Goal: Navigation & Orientation: Find specific page/section

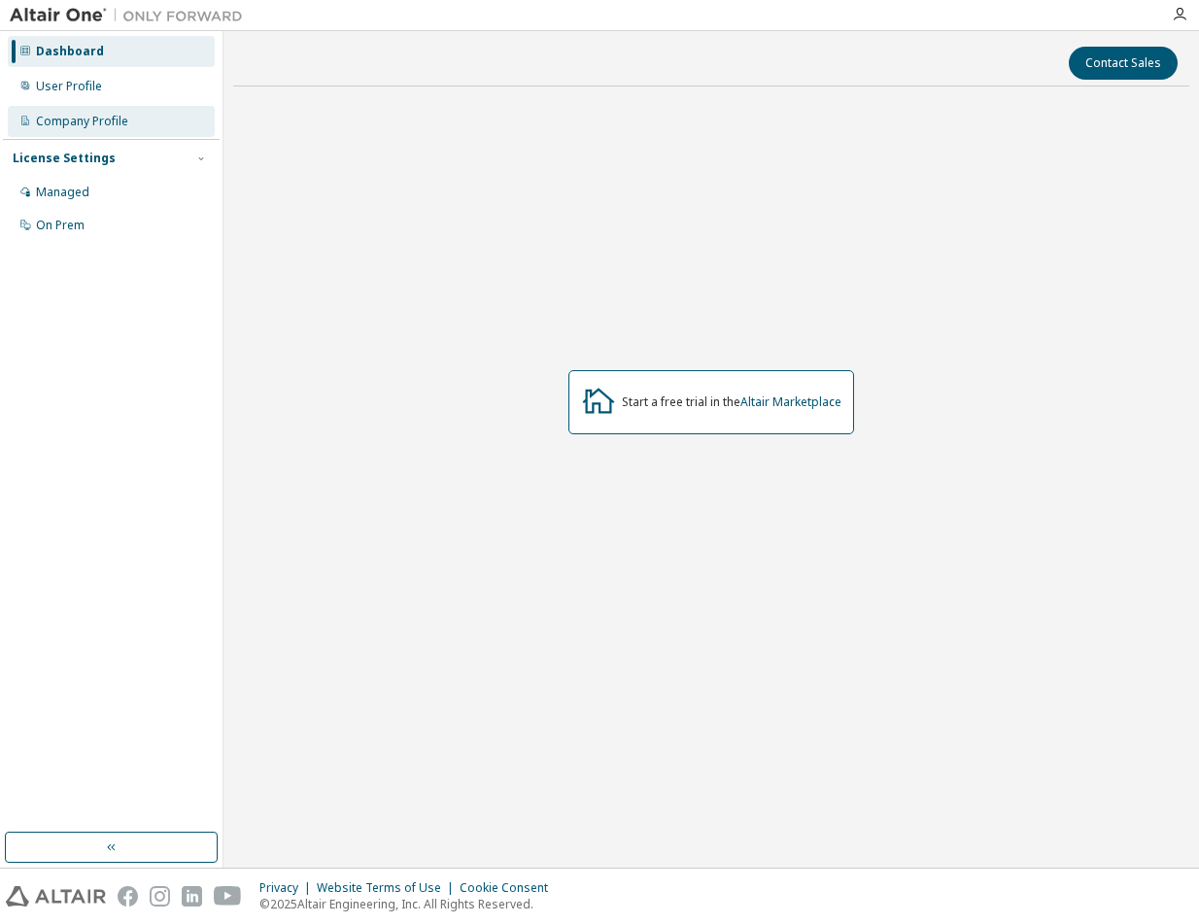
click at [96, 119] on div "Company Profile" at bounding box center [82, 122] width 92 height 16
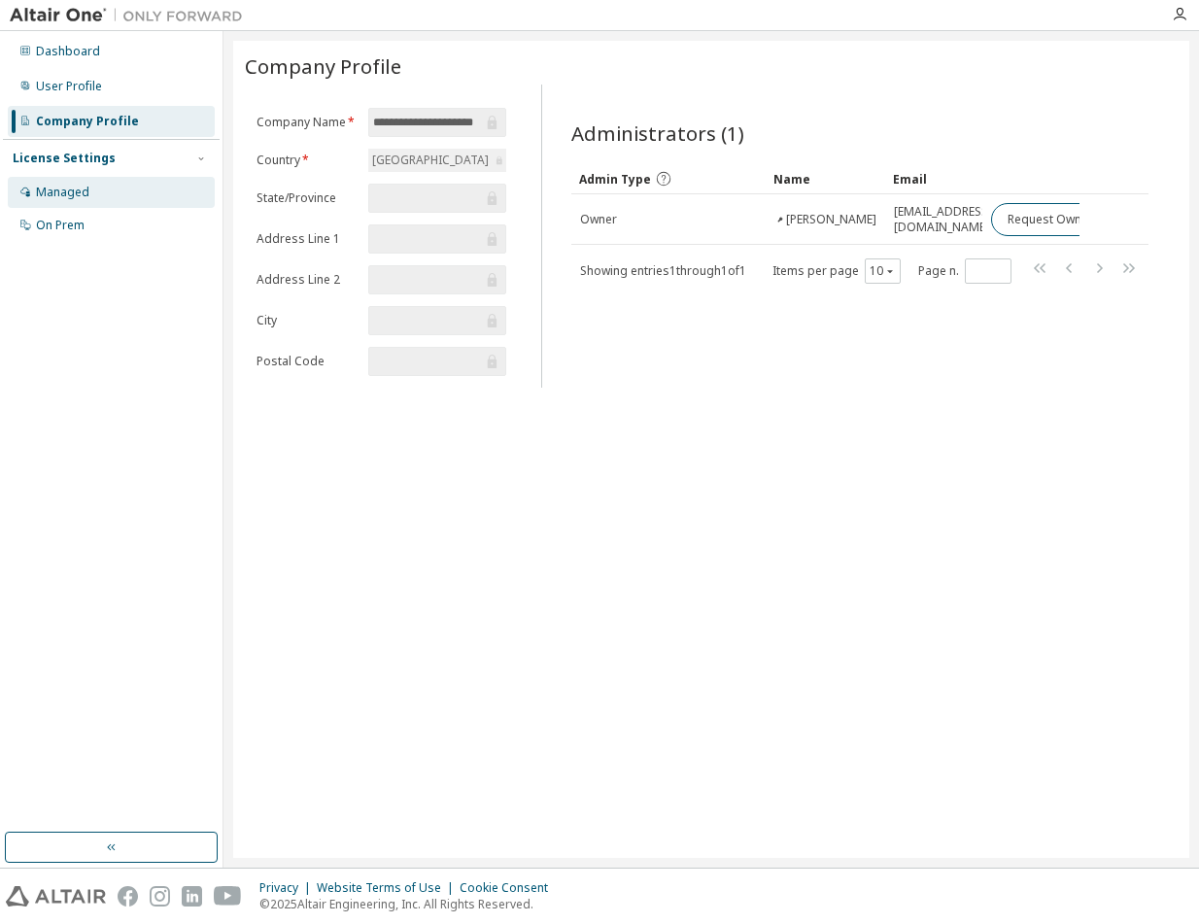
click at [81, 197] on div "Managed" at bounding box center [62, 193] width 53 height 16
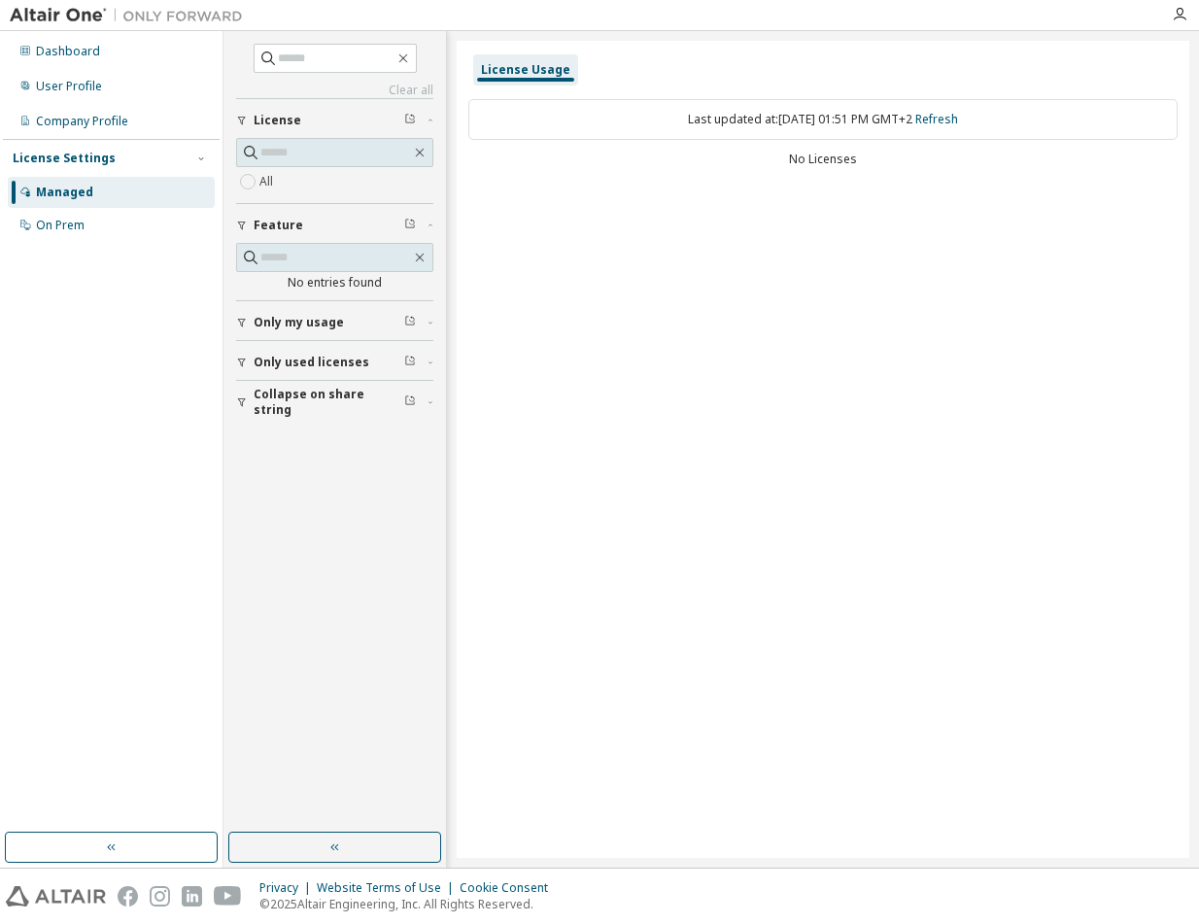
click at [286, 323] on span "Only my usage" at bounding box center [299, 323] width 90 height 16
click at [286, 413] on span "Only used licenses" at bounding box center [312, 419] width 116 height 16
click at [57, 222] on div "On Prem" at bounding box center [60, 226] width 49 height 16
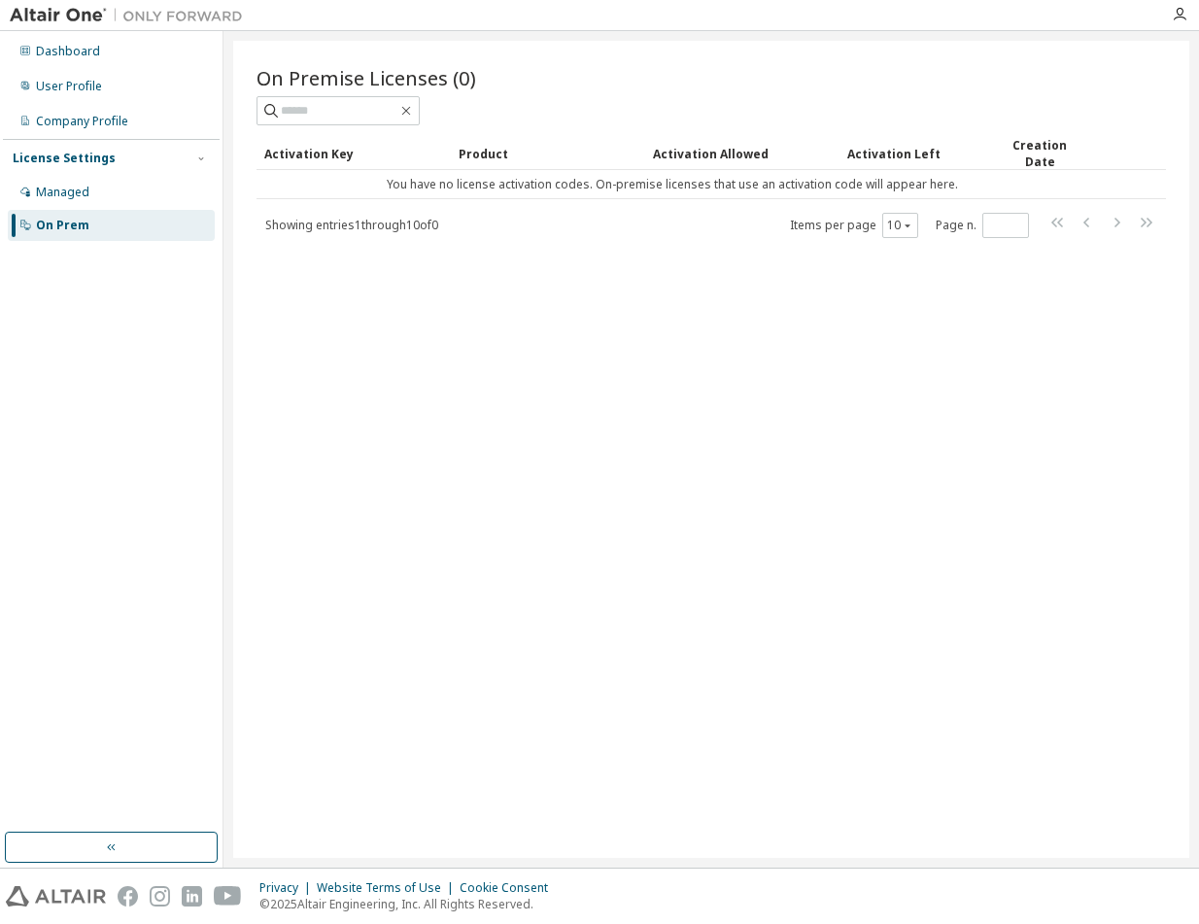
click at [66, 16] on img at bounding box center [131, 15] width 243 height 19
click at [57, 44] on div "Dashboard" at bounding box center [68, 52] width 64 height 16
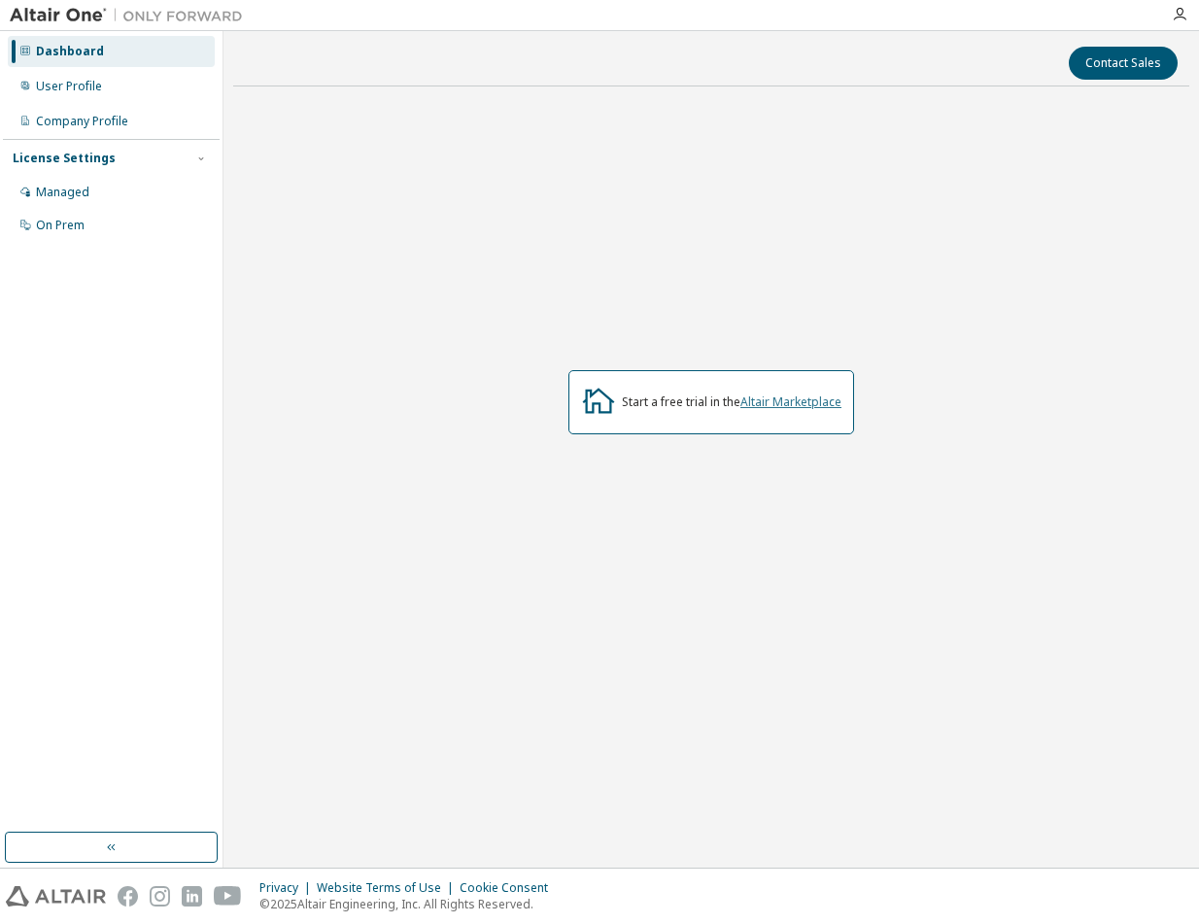
click at [777, 397] on link "Altair Marketplace" at bounding box center [790, 401] width 101 height 17
click at [93, 89] on div "User Profile" at bounding box center [69, 87] width 66 height 16
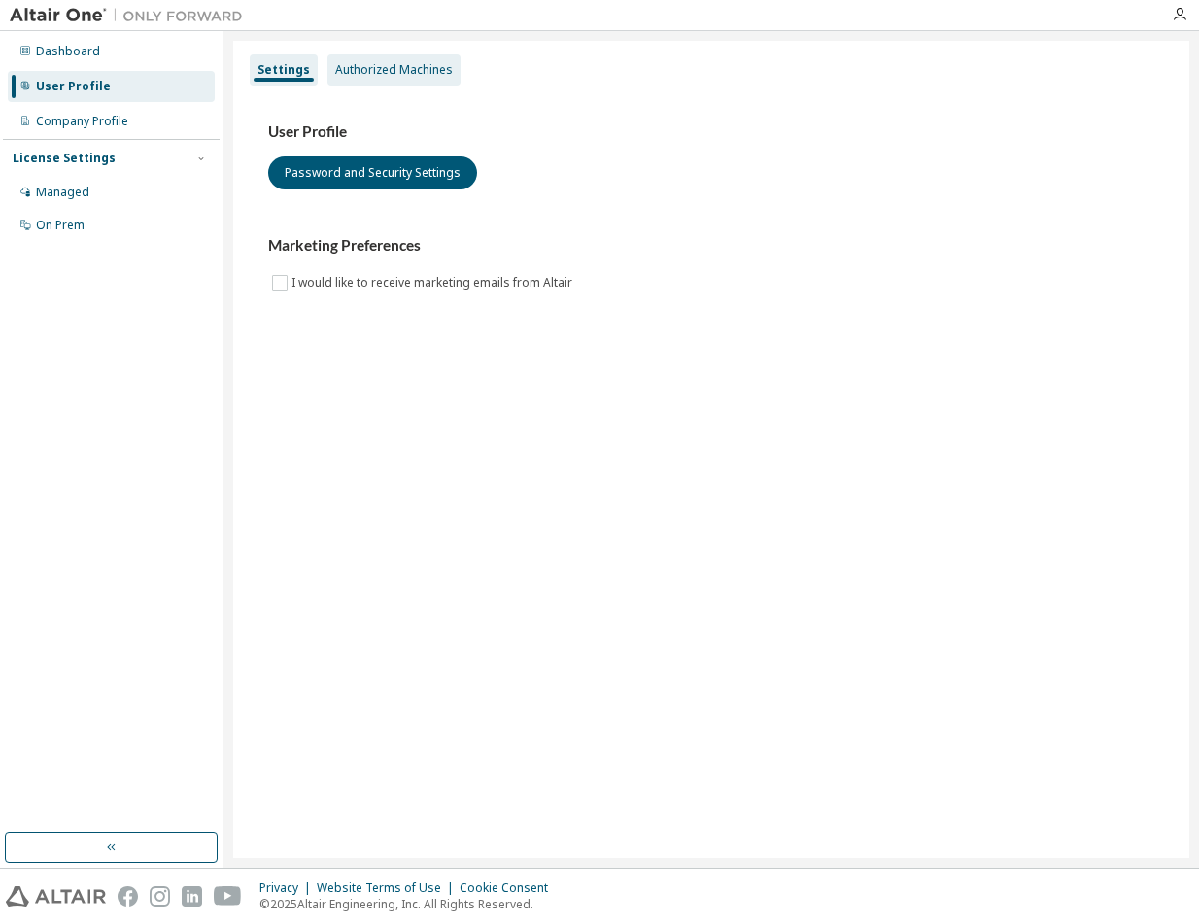
click at [371, 58] on div "Authorized Machines" at bounding box center [393, 69] width 133 height 31
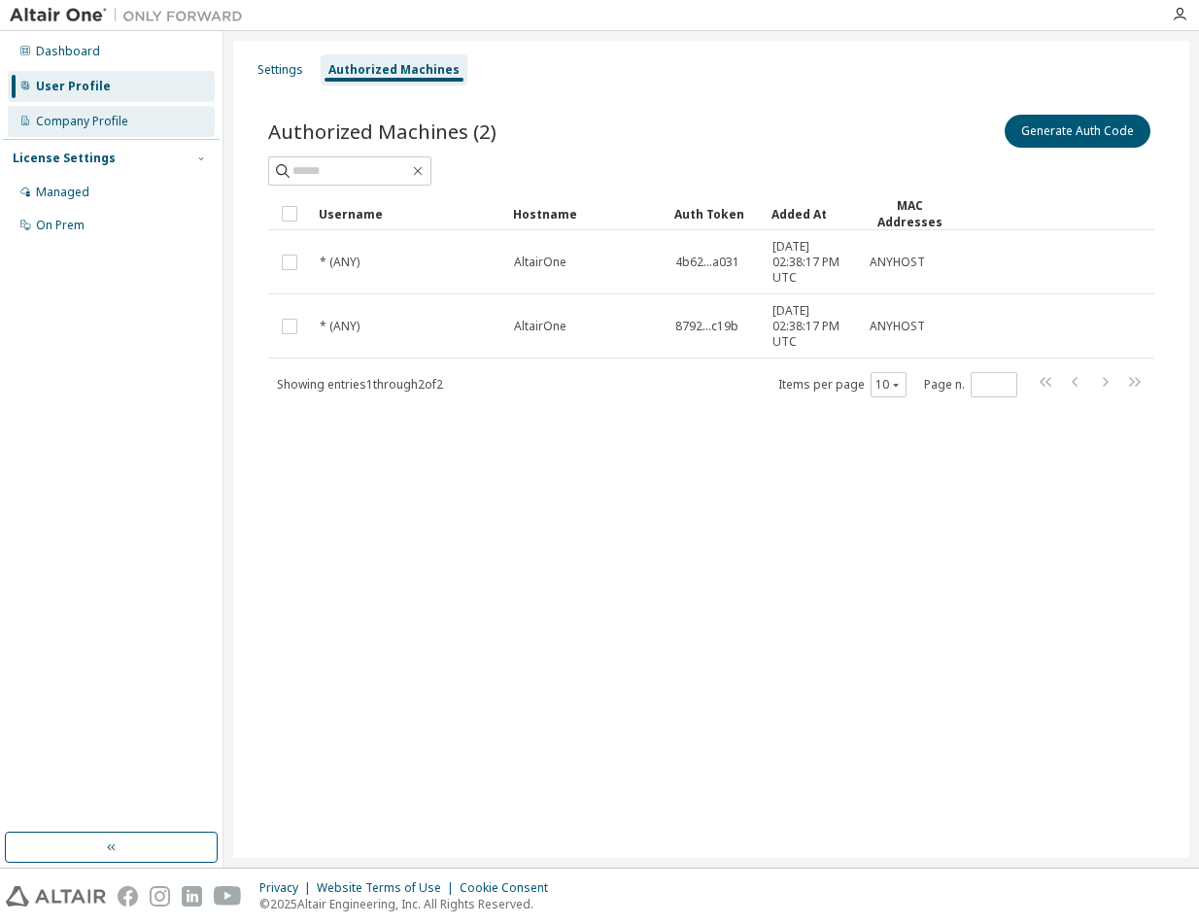
click at [137, 120] on div "Company Profile" at bounding box center [111, 121] width 207 height 31
